Goal: Information Seeking & Learning: Learn about a topic

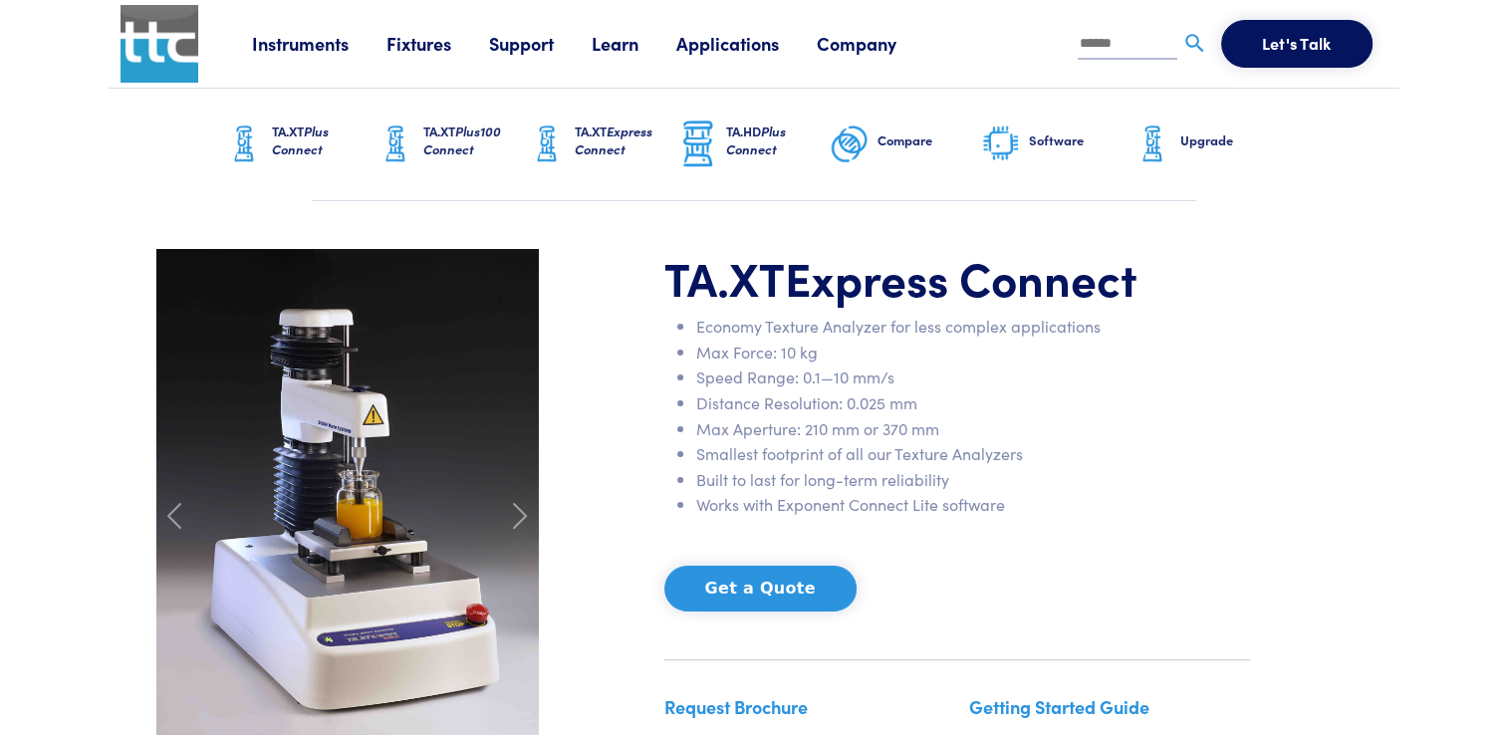
click at [879, 49] on link "Company" at bounding box center [876, 43] width 118 height 25
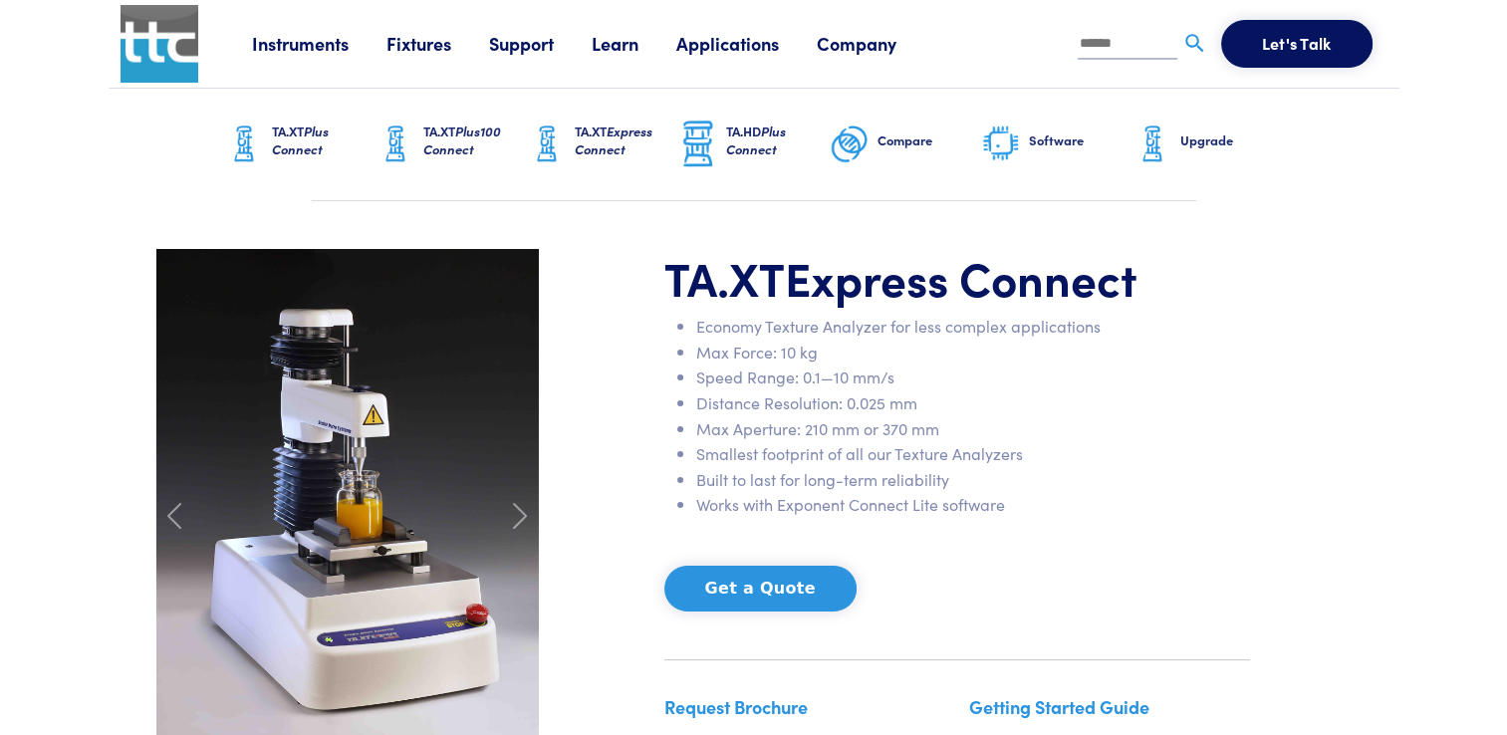
click at [323, 55] on link "Instruments" at bounding box center [319, 43] width 134 height 25
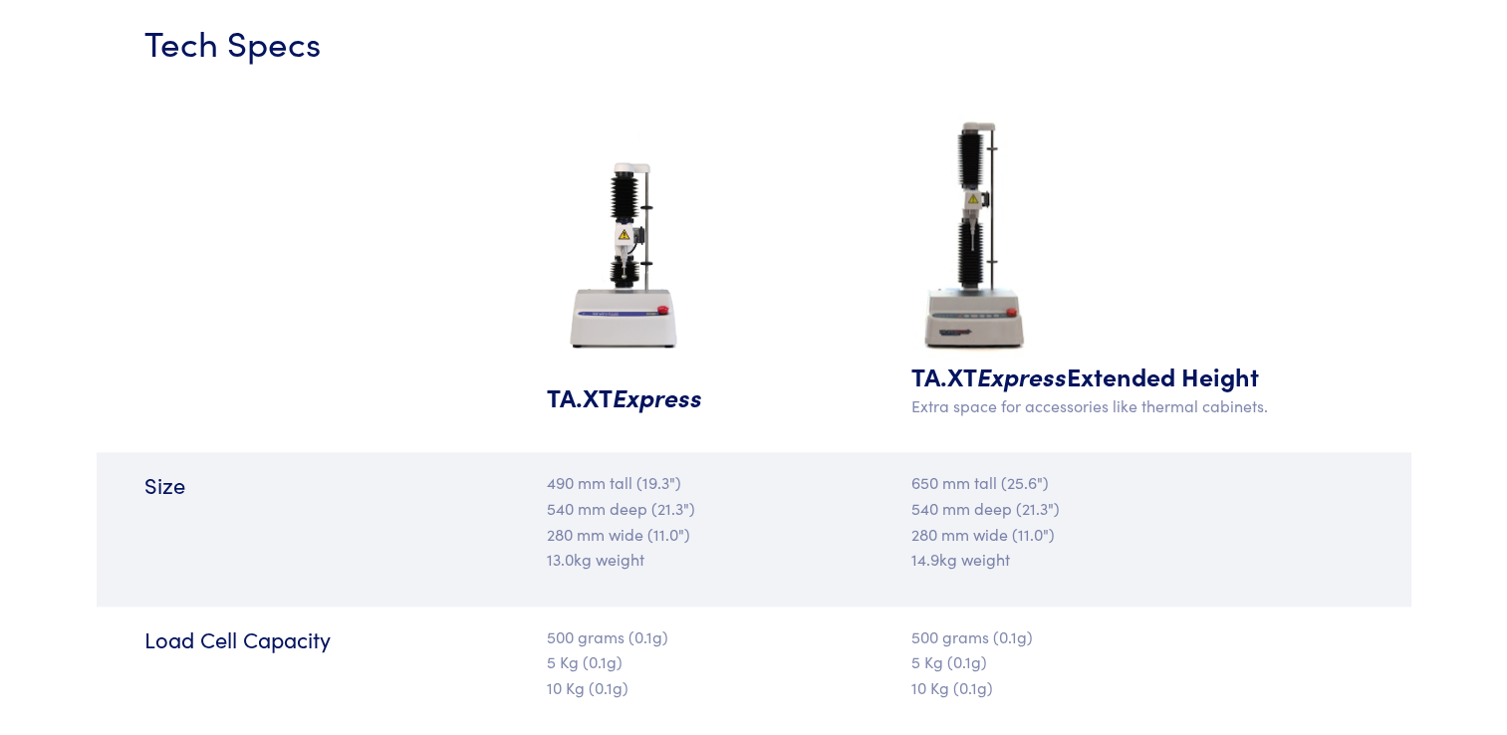
scroll to position [2481, 0]
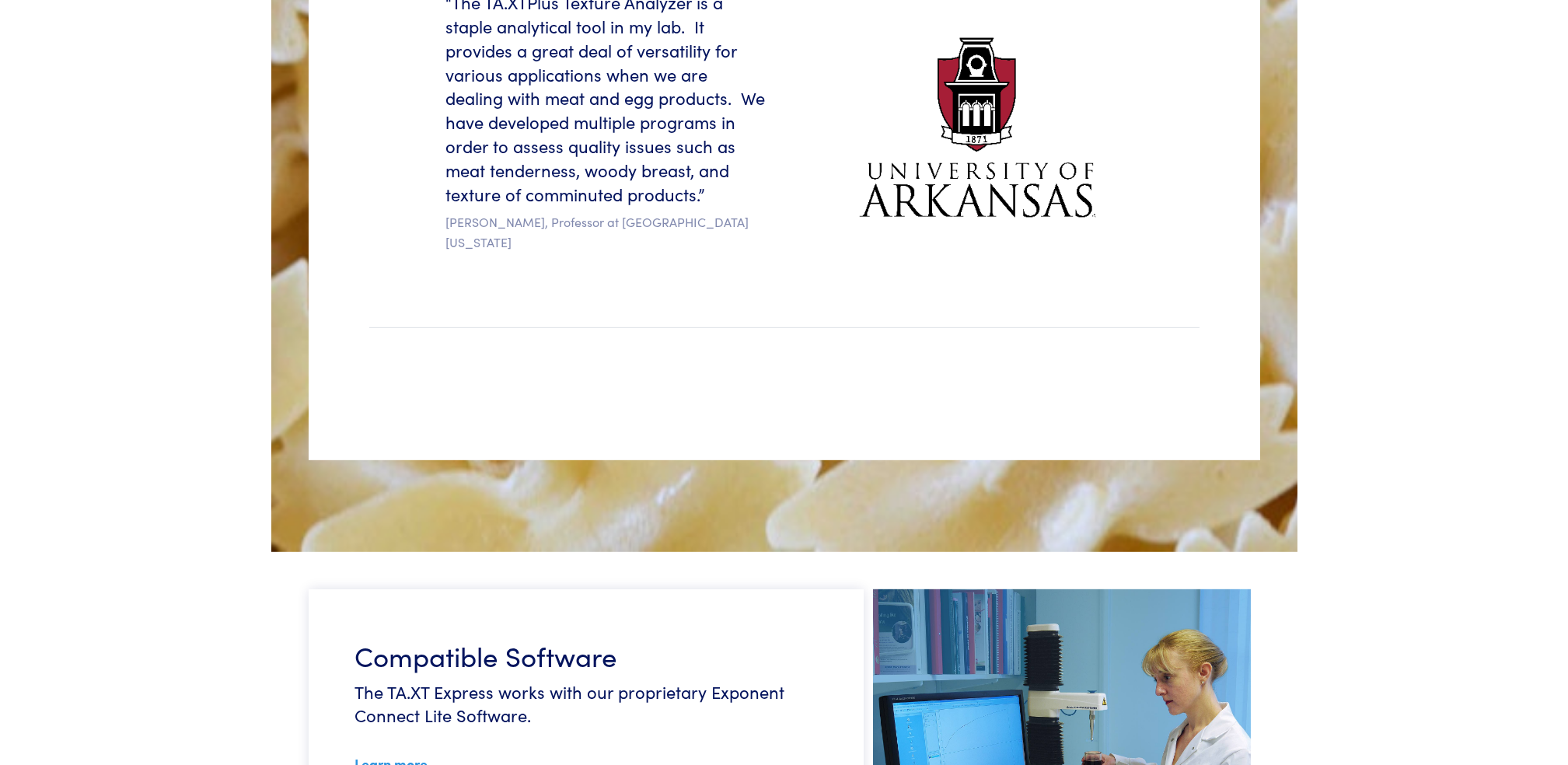
scroll to position [5186, 0]
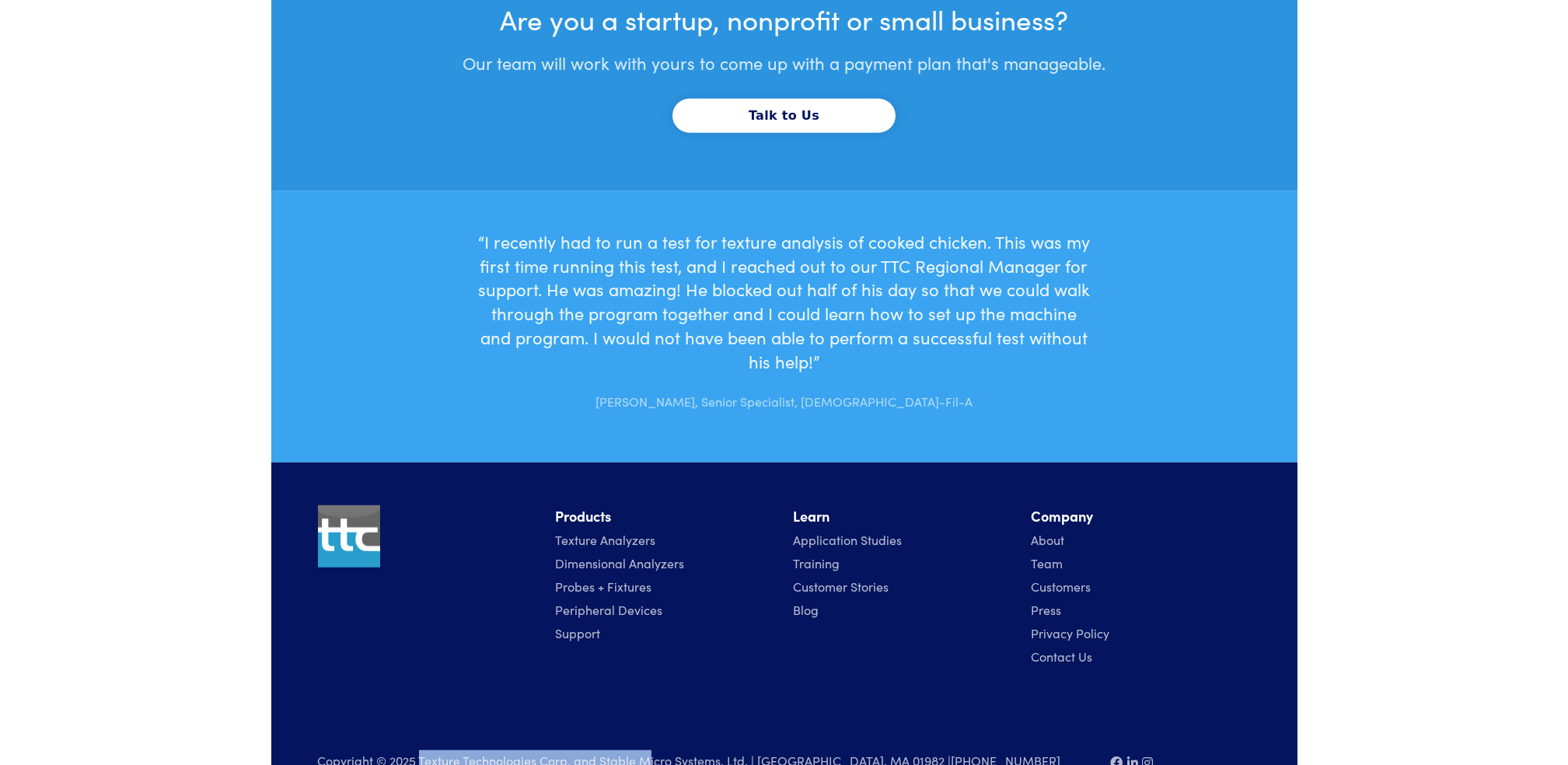
drag, startPoint x: 420, startPoint y: 719, endPoint x: 647, endPoint y: 736, distance: 227.6
click at [647, 573] on div "Copyright © 2025 Texture Technologies Corp. and Stable Micro Systems, Ltd. | [G…" at bounding box center [706, 768] width 793 height 36
drag, startPoint x: 419, startPoint y: 721, endPoint x: 722, endPoint y: 744, distance: 303.9
click at [722, 573] on div "Products Texture Analyzers Dimensional Analyzers Probes + Fixtures Peripheral D…" at bounding box center [784, 636] width 1026 height 347
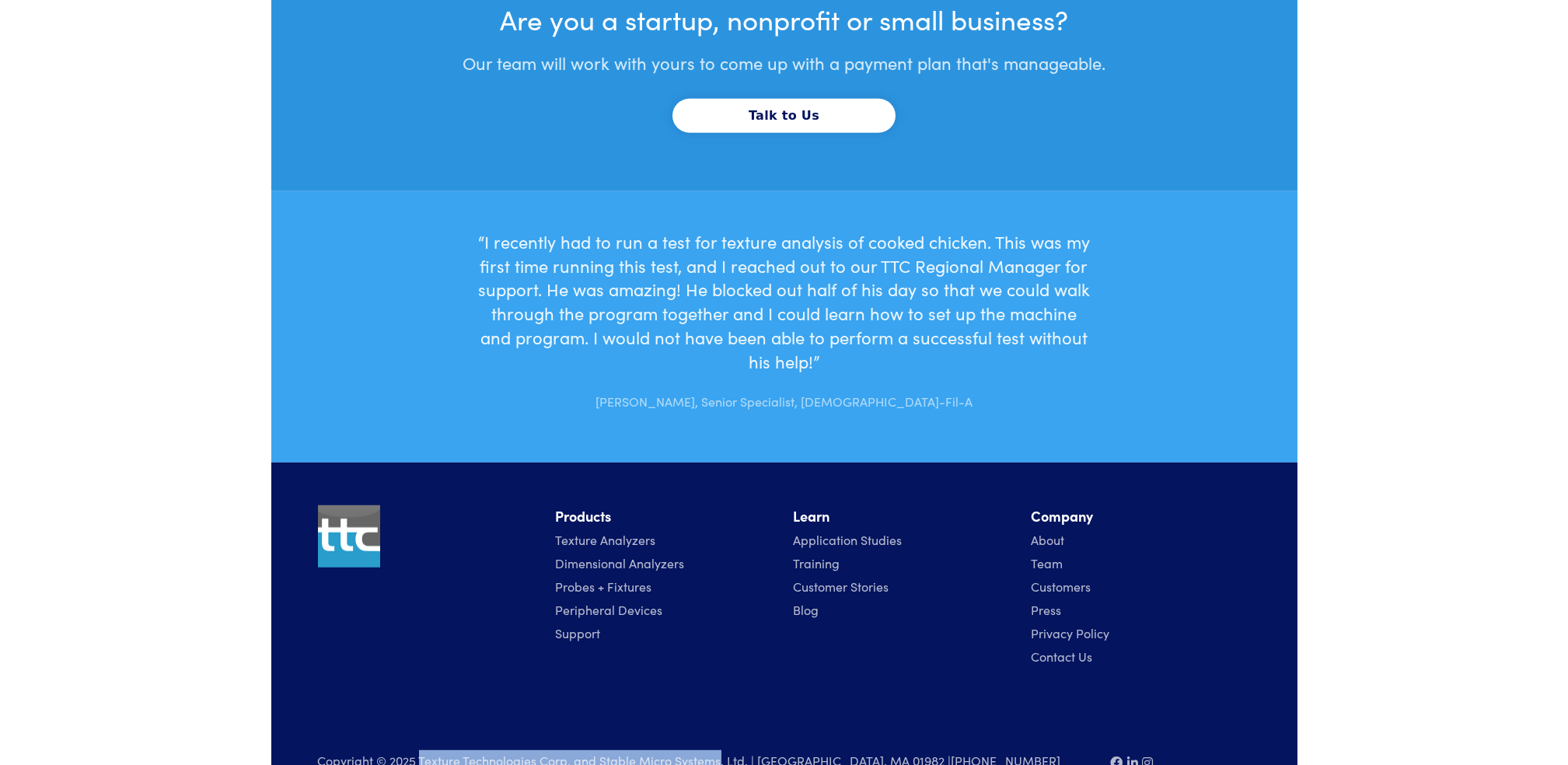
copy p "Texture Technologies Corp. and Stable Micro Systems"
drag, startPoint x: 759, startPoint y: 716, endPoint x: 873, endPoint y: 724, distance: 114.3
click at [873, 573] on p "Copyright © 2025 Texture Technologies Corp. and Stable Micro Systems, Ltd. | [G…" at bounding box center [705, 760] width 774 height 21
copy p "[PERSON_NAME], MA 01982"
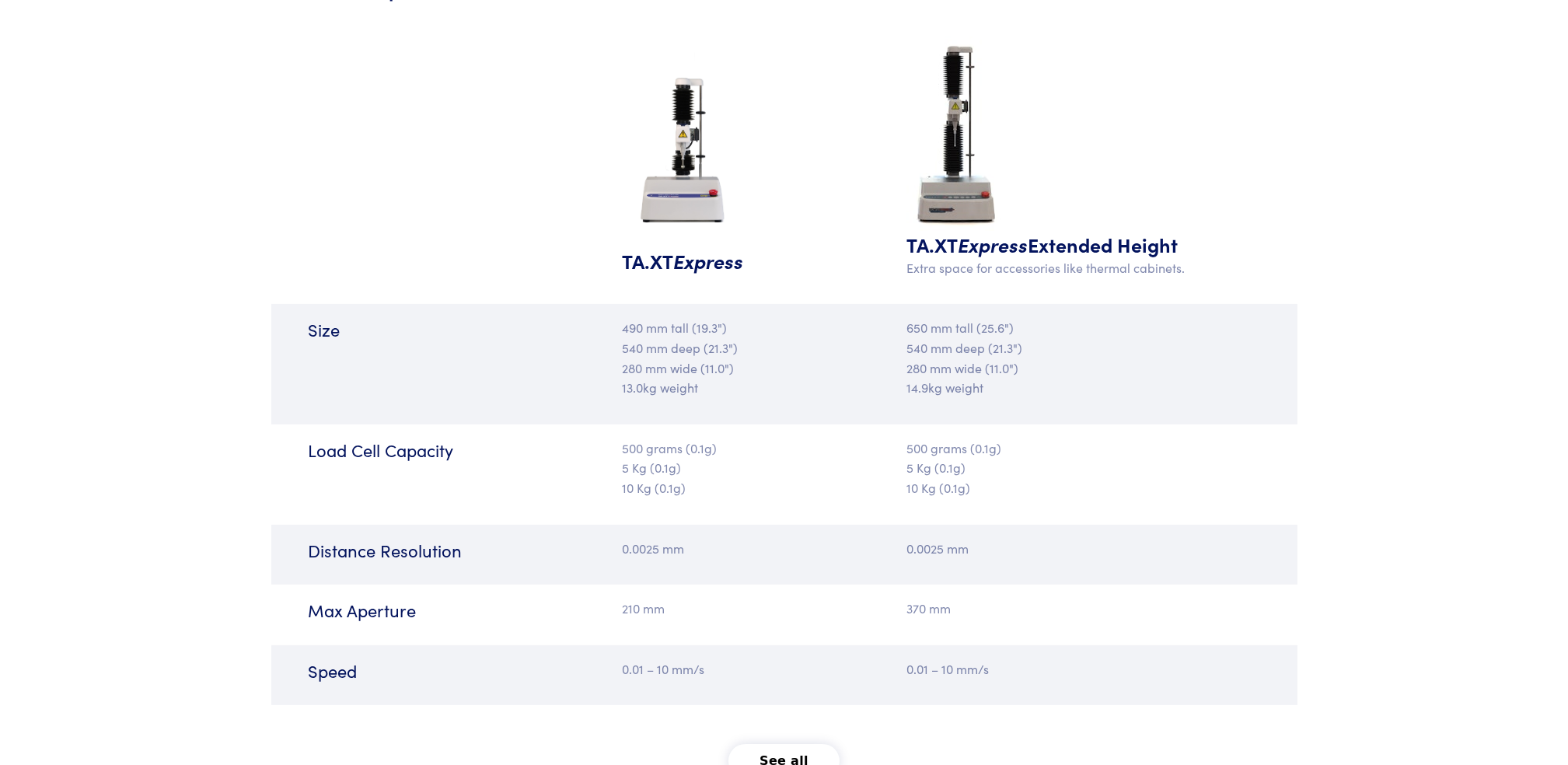
scroll to position [2075, 0]
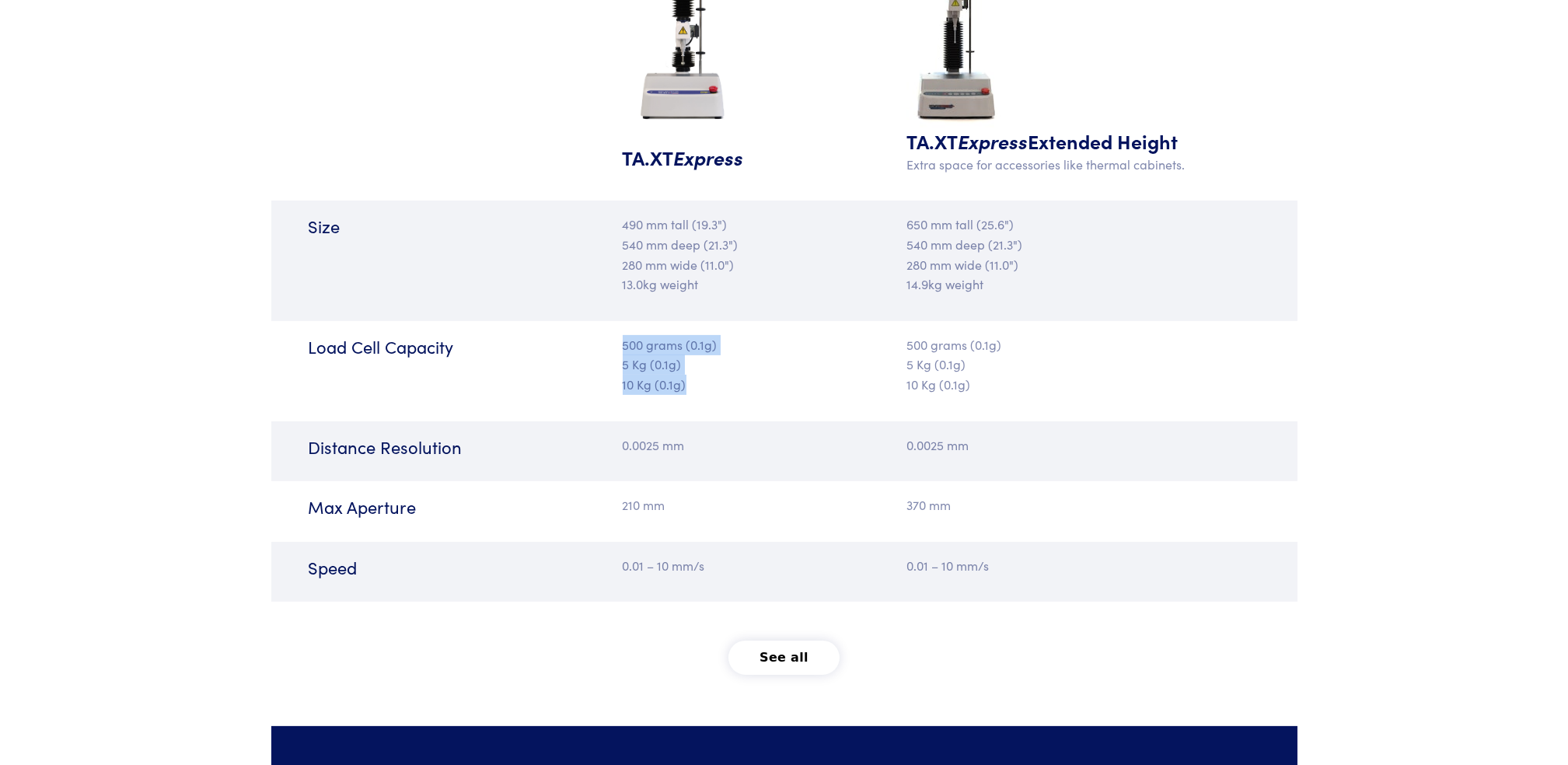
drag, startPoint x: 624, startPoint y: 346, endPoint x: 690, endPoint y: 389, distance: 78.8
click at [690, 389] on p "500 grams (0.1g) 5 Kg (0.1g) 10 Kg (0.1g)" at bounding box center [699, 365] width 152 height 60
click at [692, 390] on p "500 grams (0.1g) 5 Kg (0.1g) 10 Kg (0.1g)" at bounding box center [699, 365] width 152 height 60
click at [724, 390] on p "500 grams (0.1g) 5 Kg (0.1g) 10 Kg (0.1g)" at bounding box center [699, 365] width 152 height 60
drag, startPoint x: 622, startPoint y: 351, endPoint x: 690, endPoint y: 396, distance: 81.5
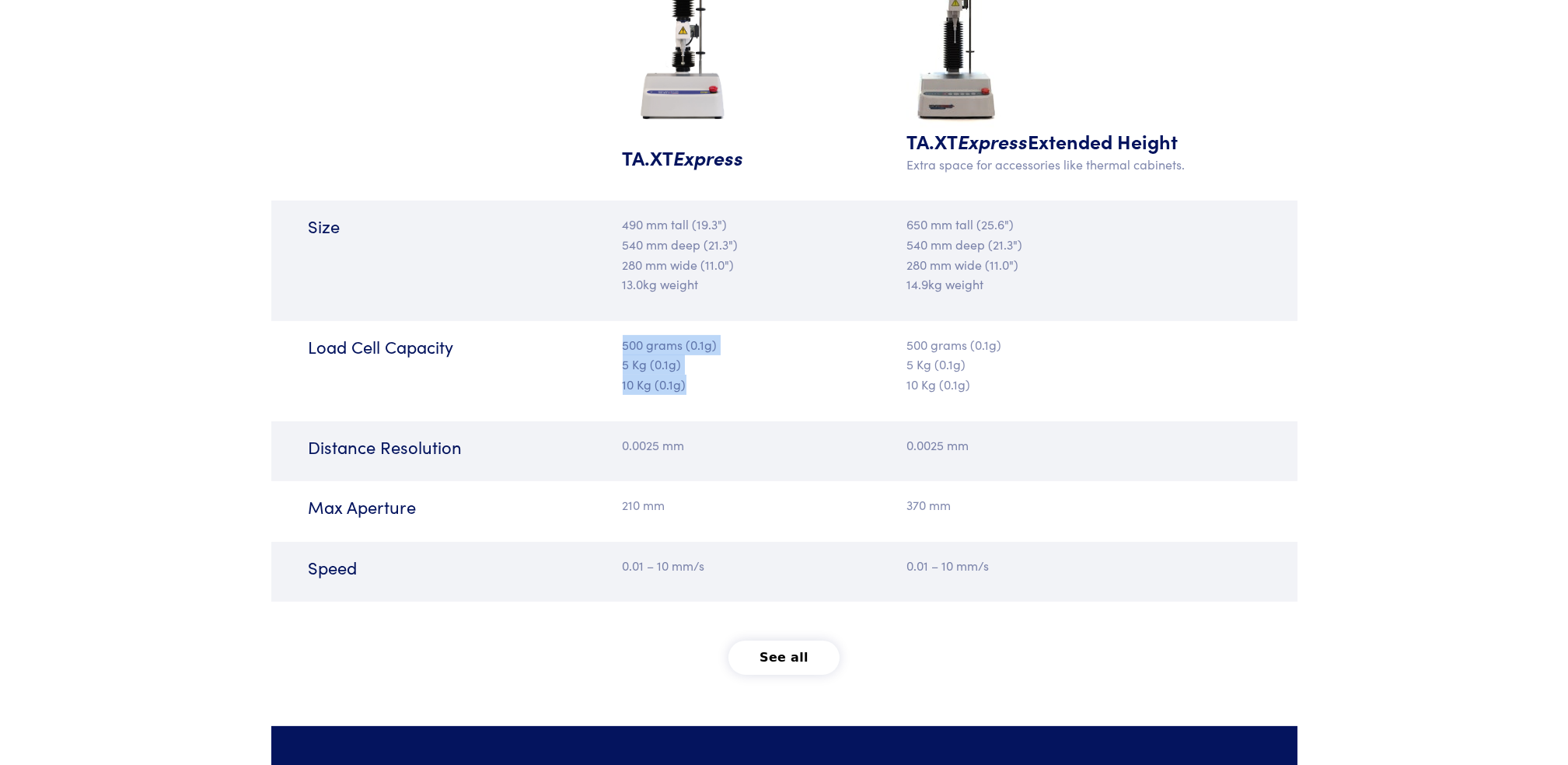
click at [688, 396] on div "500 grams (0.1g) 5 Kg (0.1g) 10 Kg (0.1g)" at bounding box center [699, 371] width 171 height 73
drag, startPoint x: 690, startPoint y: 396, endPoint x: 737, endPoint y: 405, distance: 47.9
click at [737, 404] on div "500 grams (0.1g) 5 Kg (0.1g) 10 Kg (0.1g)" at bounding box center [699, 371] width 171 height 73
drag, startPoint x: 744, startPoint y: 421, endPoint x: 748, endPoint y: 396, distance: 25.3
click at [745, 417] on div "Tech Specs TA.XT Express TA.XT Express Extended Height Extra space for accessor…" at bounding box center [784, 269] width 1008 height 918
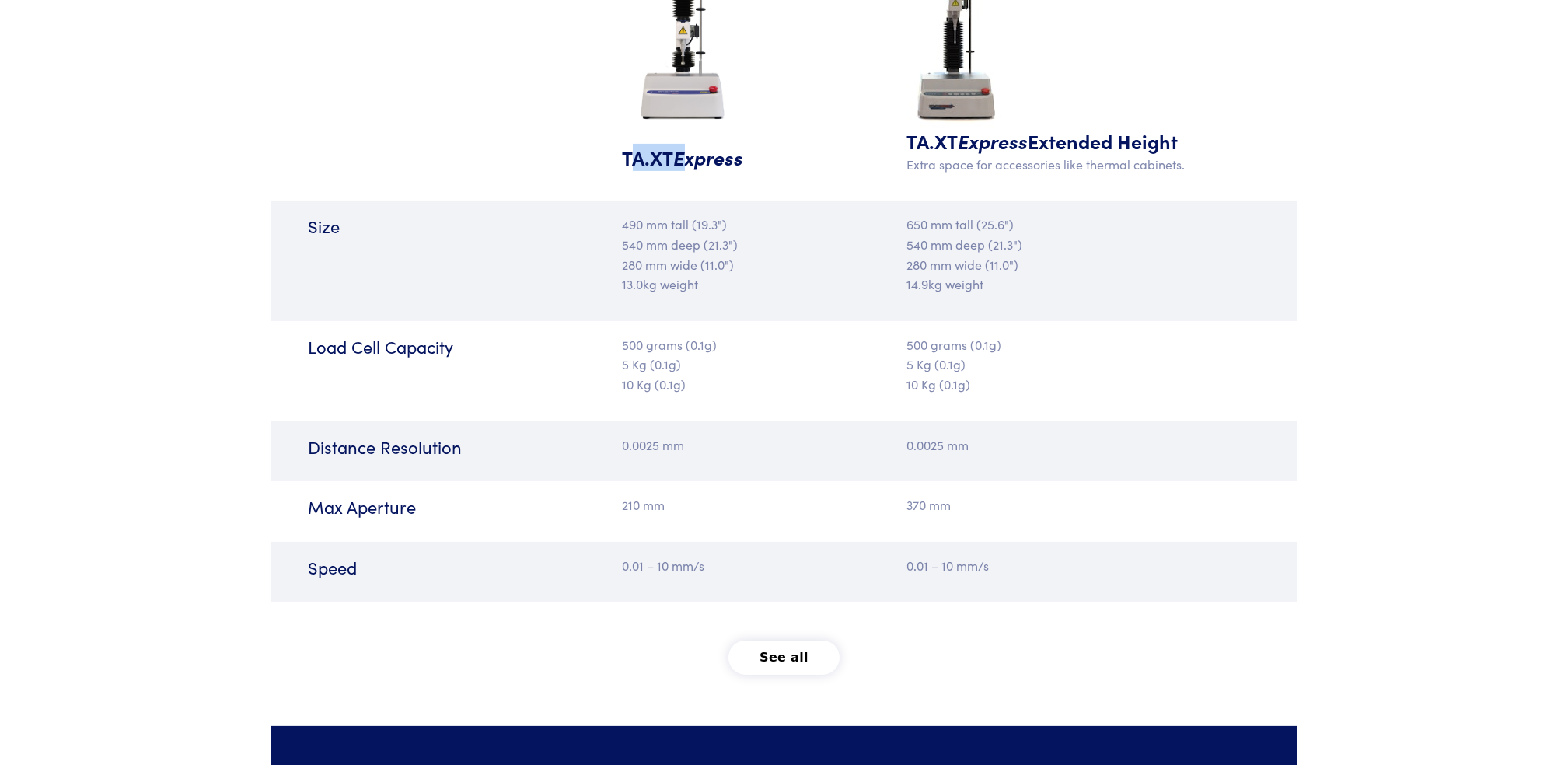
drag, startPoint x: 628, startPoint y: 166, endPoint x: 682, endPoint y: 160, distance: 54.3
click at [682, 160] on h5 "TA.XT Express" at bounding box center [699, 157] width 152 height 27
drag, startPoint x: 682, startPoint y: 160, endPoint x: 628, endPoint y: 162, distance: 54.0
click at [633, 156] on h5 "TA.XT Express" at bounding box center [699, 157] width 152 height 27
drag, startPoint x: 623, startPoint y: 163, endPoint x: 757, endPoint y: 158, distance: 134.1
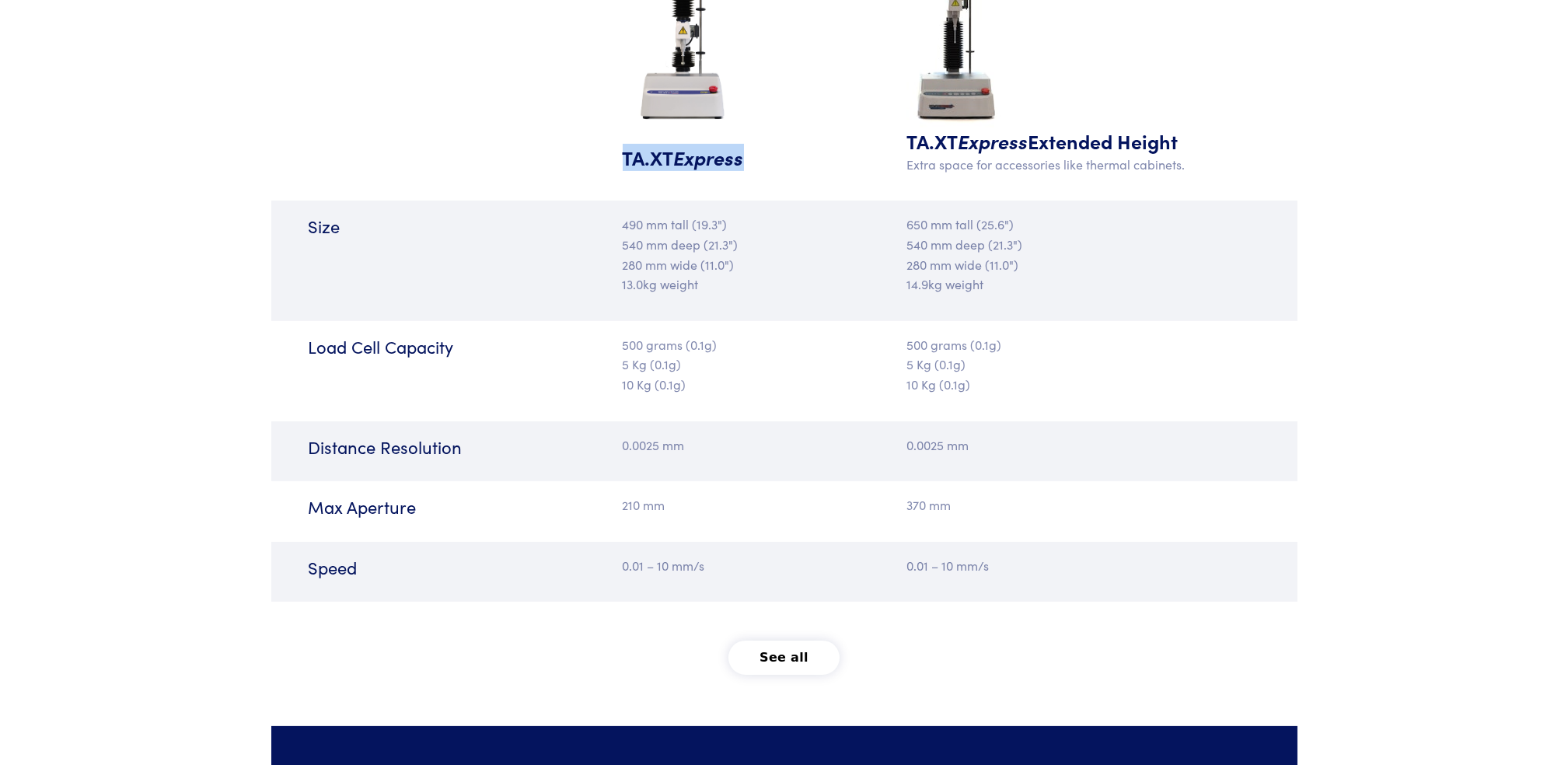
click at [757, 158] on h5 "TA.XT Express" at bounding box center [699, 157] width 152 height 27
copy h5 "TA.XT Express"
click at [809, 573] on button "See all" at bounding box center [784, 658] width 111 height 34
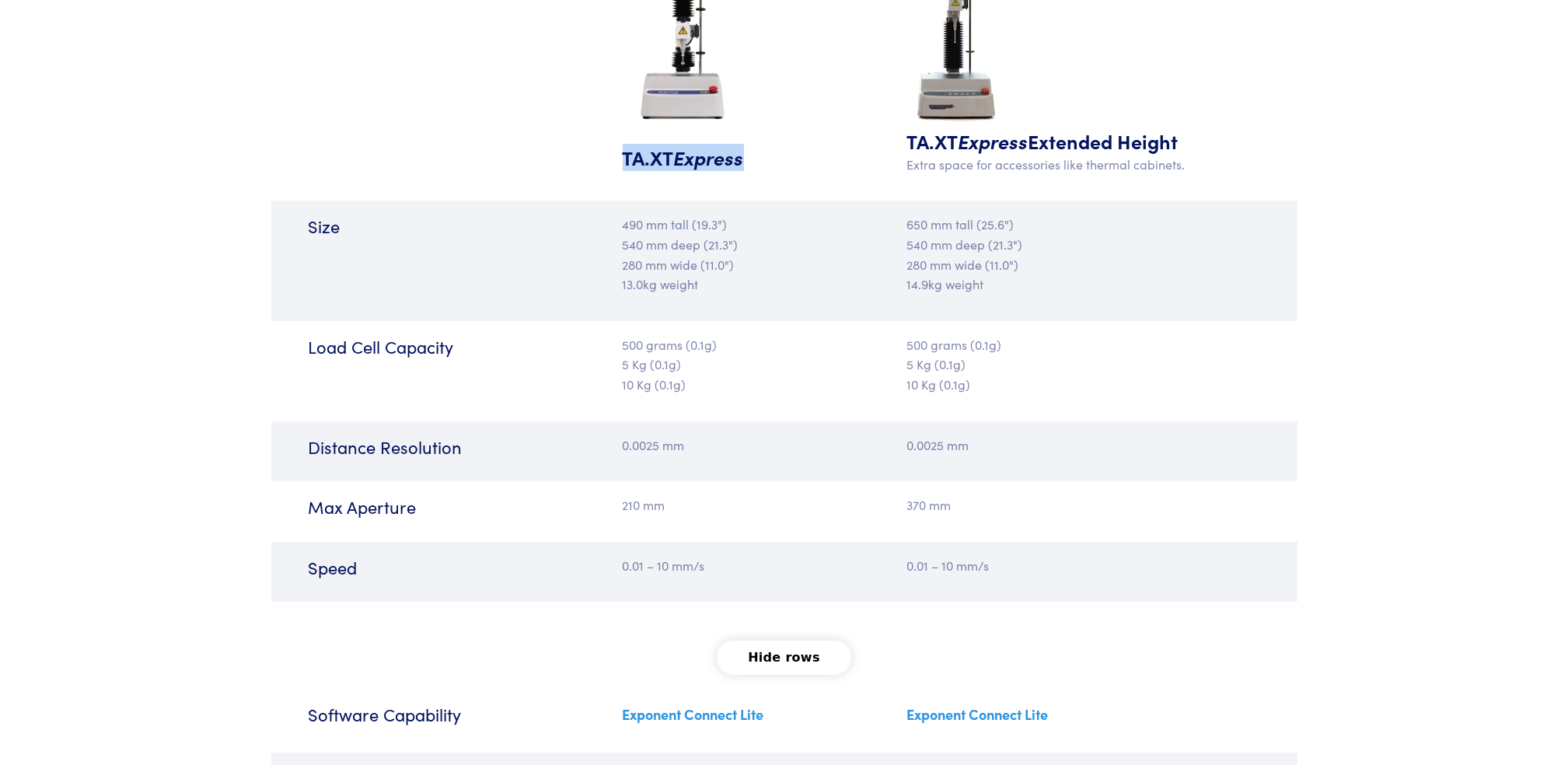
scroll to position [2490, 0]
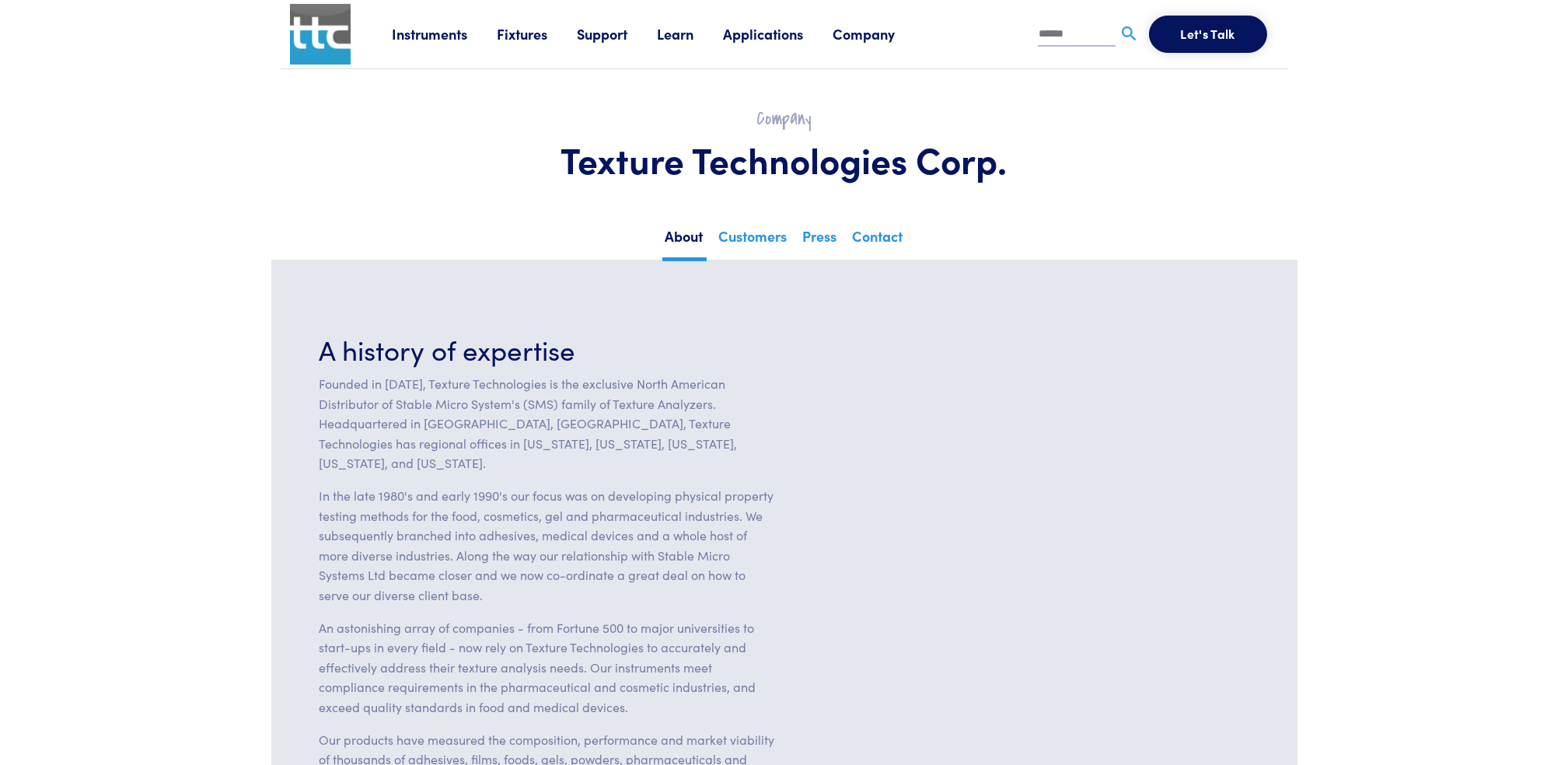
scroll to position [104, 0]
